Goal: Task Accomplishment & Management: Manage account settings

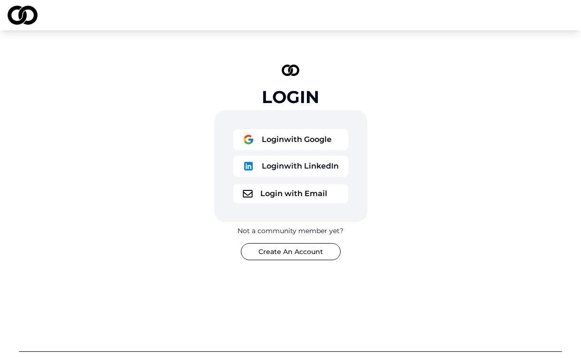
click at [298, 173] on button "Login with LinkedIn" at bounding box center [290, 166] width 115 height 21
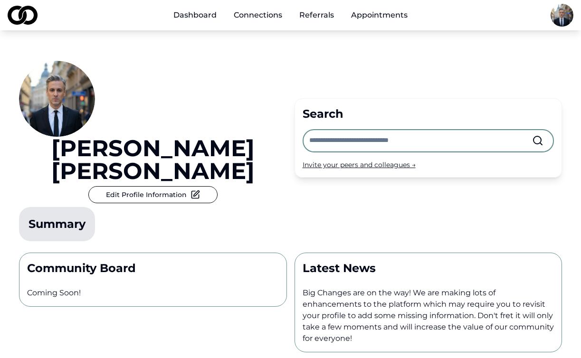
click at [561, 13] on html "Dashboard Connections Referrals Appointments Andrew Beres Edit Profile Informat…" at bounding box center [290, 179] width 581 height 358
click at [515, 70] on div "Edit Profile" at bounding box center [577, 65] width 181 height 15
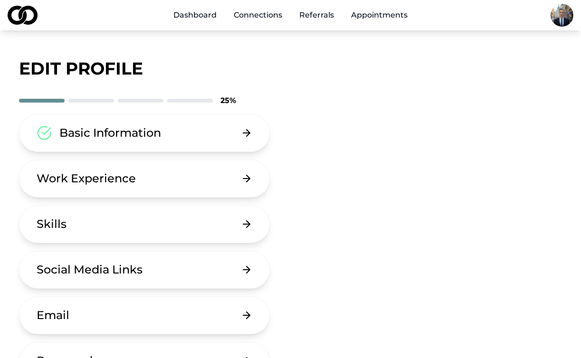
click at [162, 135] on button "Basic Information" at bounding box center [144, 133] width 251 height 38
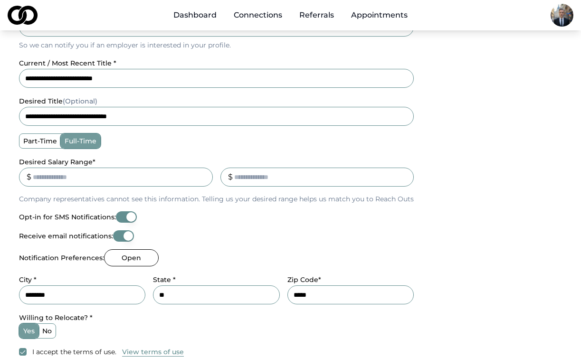
scroll to position [261, 0]
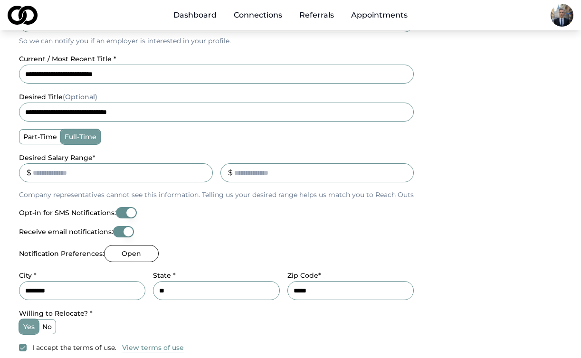
click at [49, 327] on label "no" at bounding box center [46, 327] width 17 height 14
click at [46, 327] on button "no" at bounding box center [42, 327] width 8 height 8
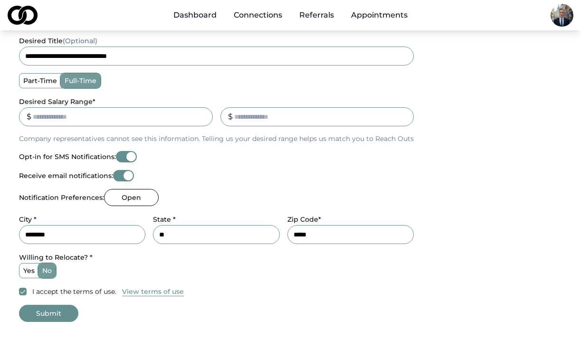
scroll to position [320, 0]
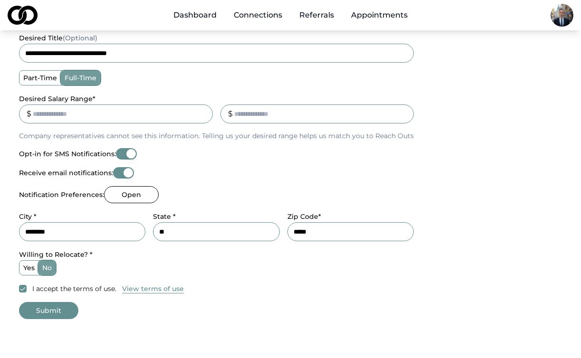
click at [67, 306] on button "Submit" at bounding box center [48, 310] width 59 height 17
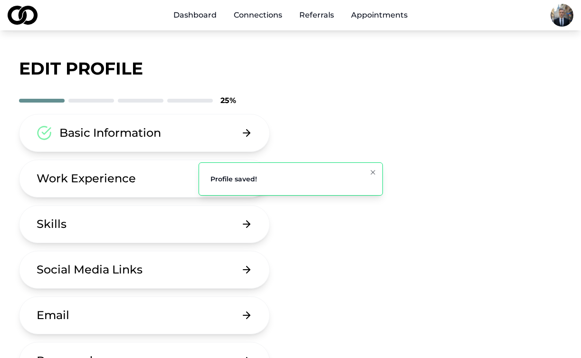
click at [554, 17] on html "Dashboard Connections Referrals Appointments edit profile 25 % Basic Informatio…" at bounding box center [290, 179] width 581 height 358
click at [515, 77] on div "Preview Profile" at bounding box center [577, 80] width 181 height 15
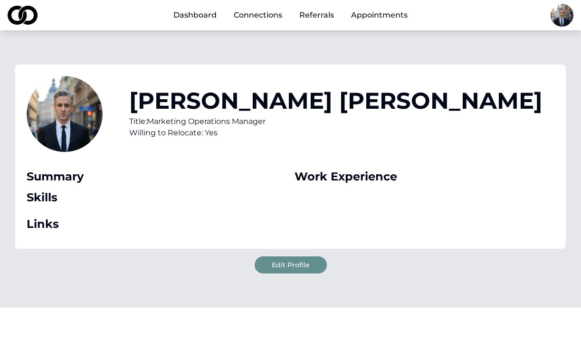
click at [23, 10] on img at bounding box center [23, 15] width 30 height 19
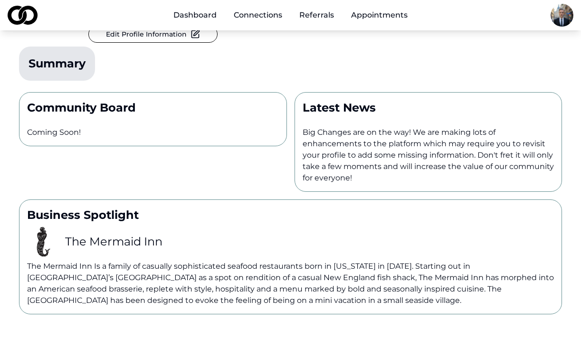
scroll to position [209, 0]
